Goal: Task Accomplishment & Management: Use online tool/utility

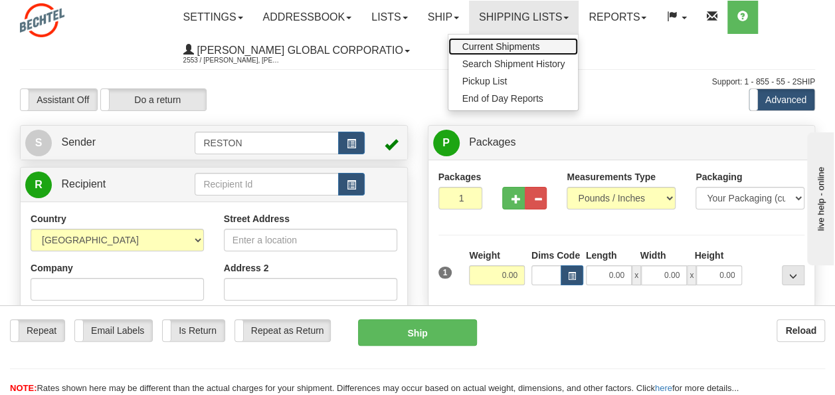
click at [543, 52] on link "Current Shipments" at bounding box center [513, 46] width 130 height 17
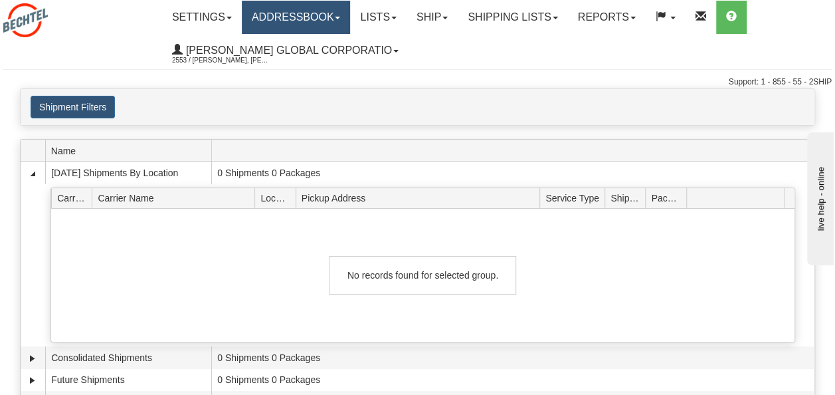
click at [287, 24] on link "Addressbook" at bounding box center [296, 17] width 109 height 33
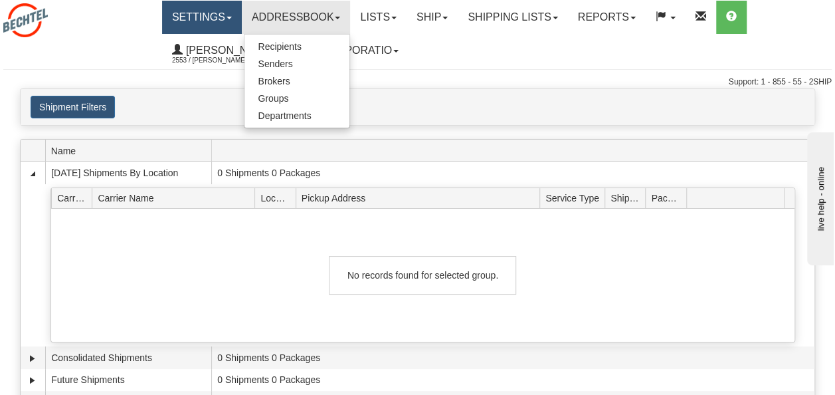
click at [188, 24] on link "Settings" at bounding box center [202, 17] width 80 height 33
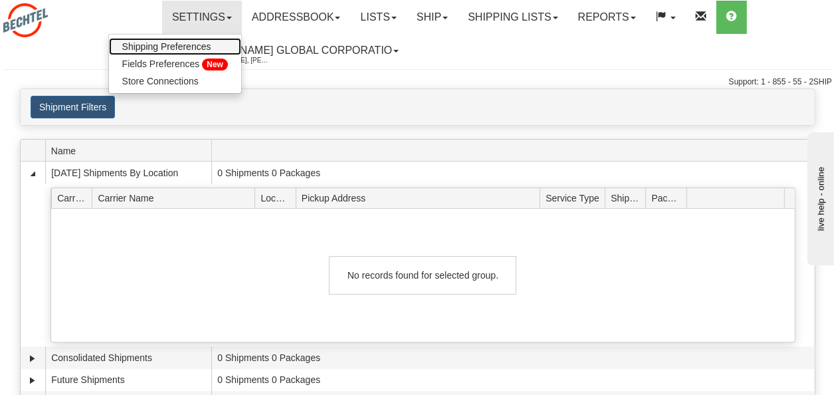
click at [184, 46] on span "Shipping Preferences" at bounding box center [166, 46] width 89 height 11
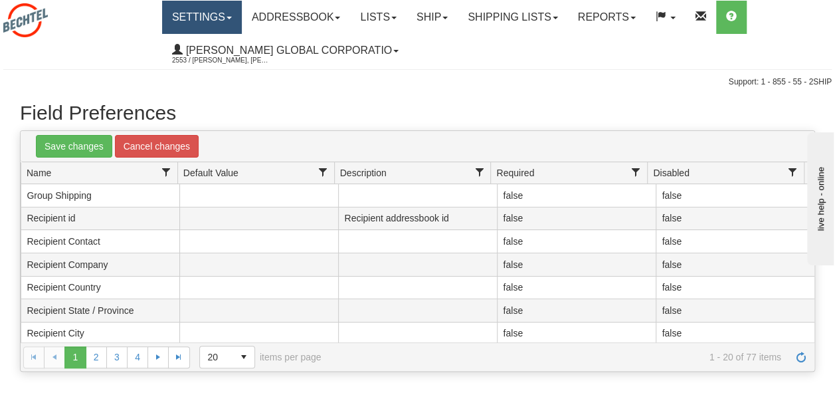
click at [214, 17] on link "Settings" at bounding box center [202, 17] width 80 height 33
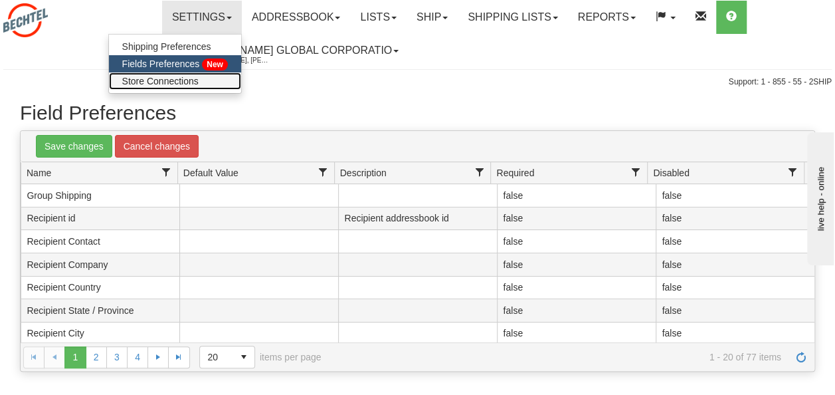
click at [183, 84] on span "Store Connections" at bounding box center [160, 81] width 76 height 11
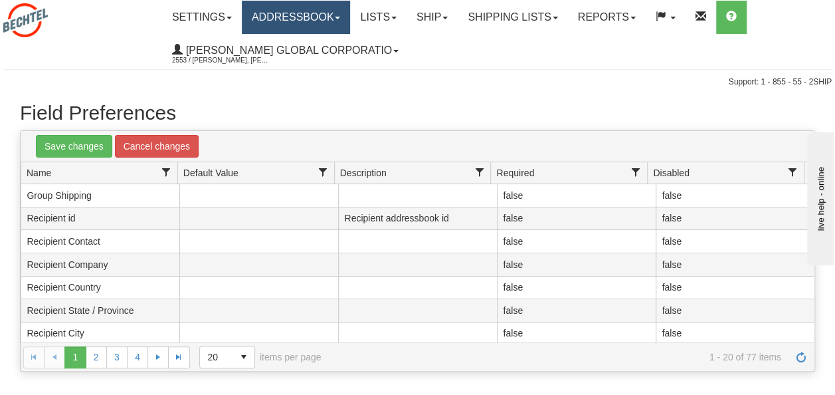
click at [310, 25] on link "Addressbook" at bounding box center [296, 17] width 109 height 33
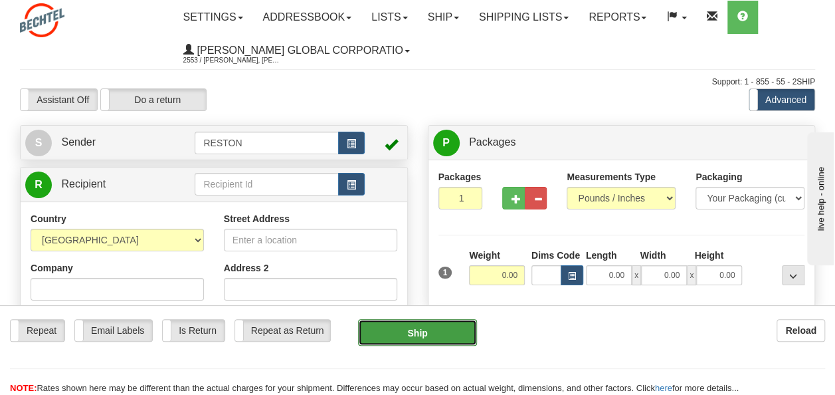
click at [429, 335] on button "Ship" at bounding box center [418, 332] width 120 height 27
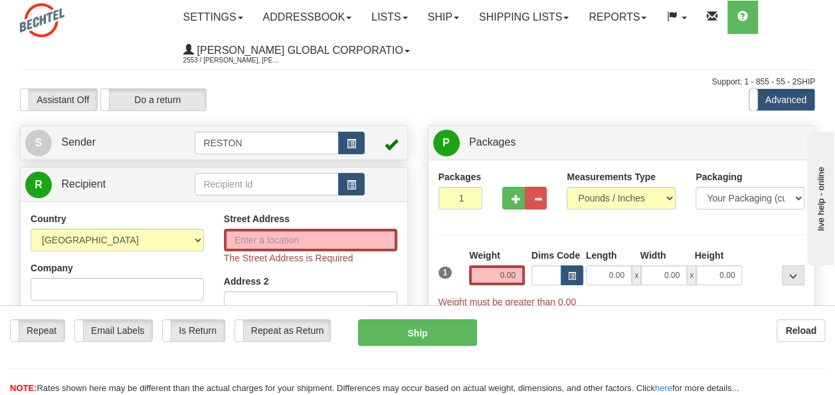
click at [145, 97] on label "Do a return" at bounding box center [153, 99] width 105 height 21
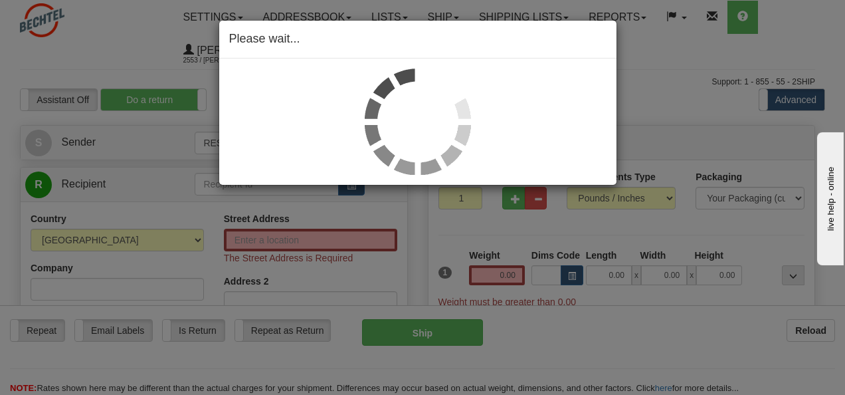
type input "RESTON"
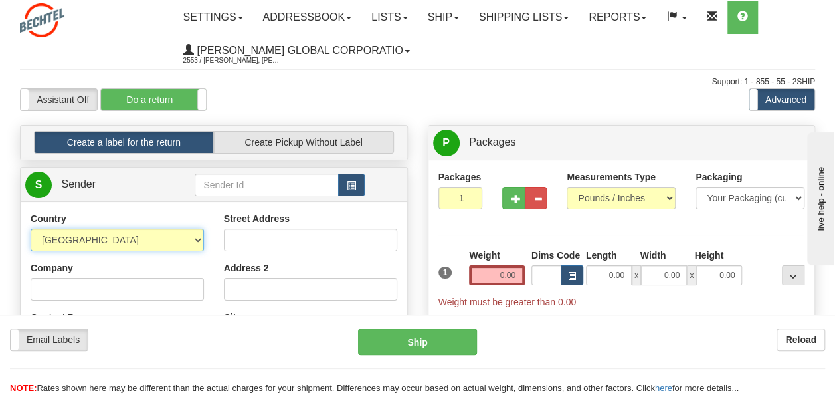
click at [198, 239] on select "AFGHANISTAN ALAND ISLANDS ALBANIA ALGERIA AMERICAN SAMOA ANDORRA ANGOLA ANGUILL…" at bounding box center [117, 239] width 173 height 23
select select "DK"
click at [399, 96] on div "Assistant On Assistant Off Do a return Do a return Previous Next Standard Advan…" at bounding box center [417, 99] width 815 height 23
click at [577, 88] on div "Assistant On Assistant Off Do a return Do a return Previous Next Standard Advan…" at bounding box center [417, 99] width 815 height 23
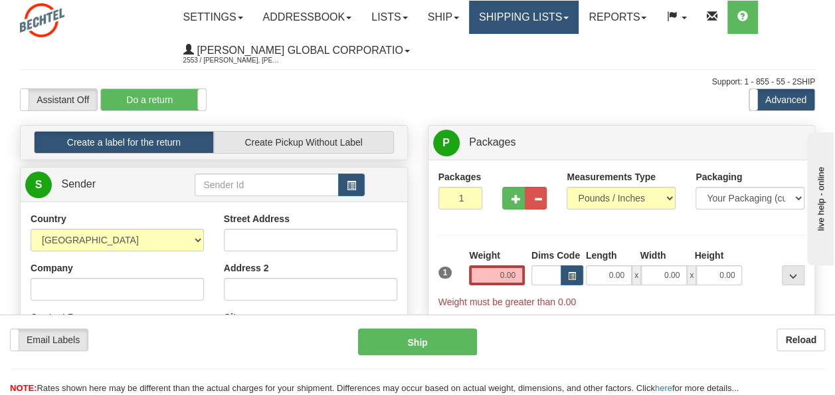
drag, startPoint x: 577, startPoint y: 88, endPoint x: 567, endPoint y: 22, distance: 67.1
click at [567, 22] on div "Toggle navigation Settings Shipping Preferences Fields Preferences New" at bounding box center [417, 358] width 835 height 717
click at [567, 23] on link "Shipping lists" at bounding box center [524, 17] width 110 height 33
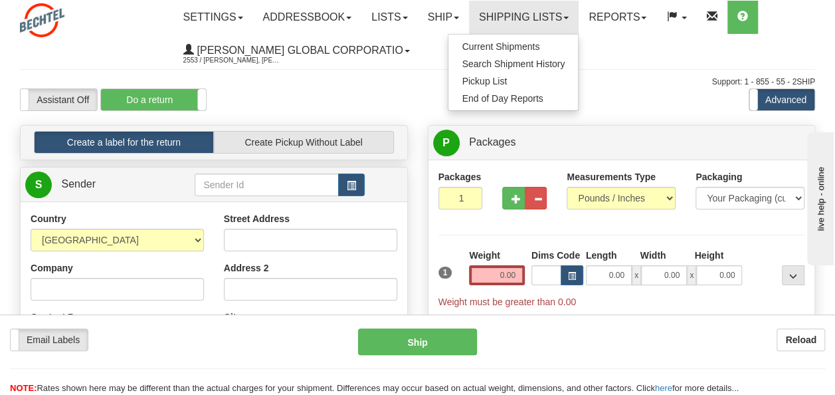
click at [444, 55] on ul "Settings Shipping Preferences Fields Preferences New Store Connections Addressb…" at bounding box center [494, 34] width 642 height 66
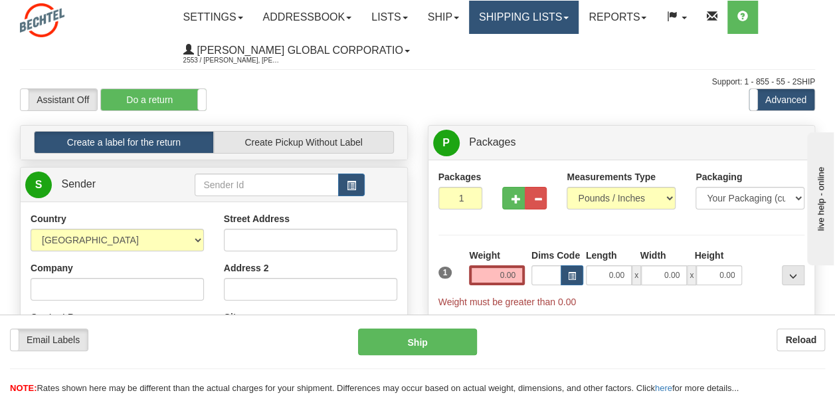
click at [579, 16] on link "Shipping lists" at bounding box center [524, 17] width 110 height 33
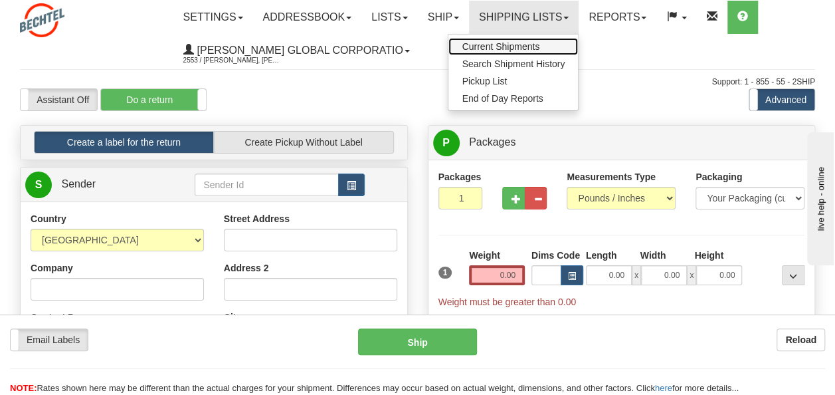
click at [531, 44] on span "Current Shipments" at bounding box center [501, 46] width 78 height 11
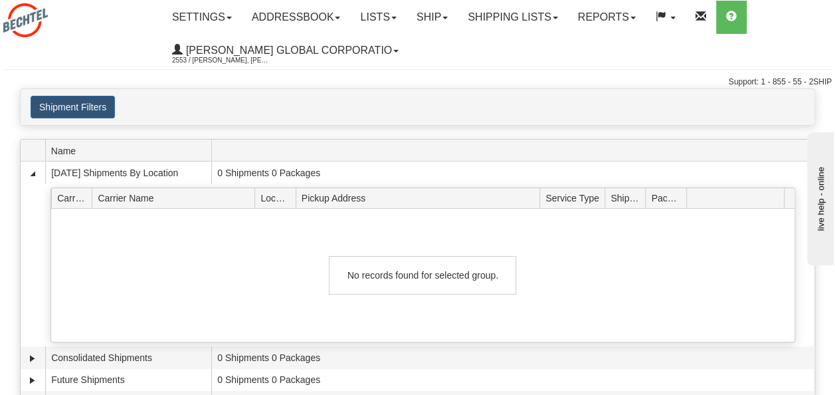
click at [481, 108] on div "Shipment Filters Website Agent Client" at bounding box center [418, 107] width 794 height 23
